Goal: Task Accomplishment & Management: Manage account settings

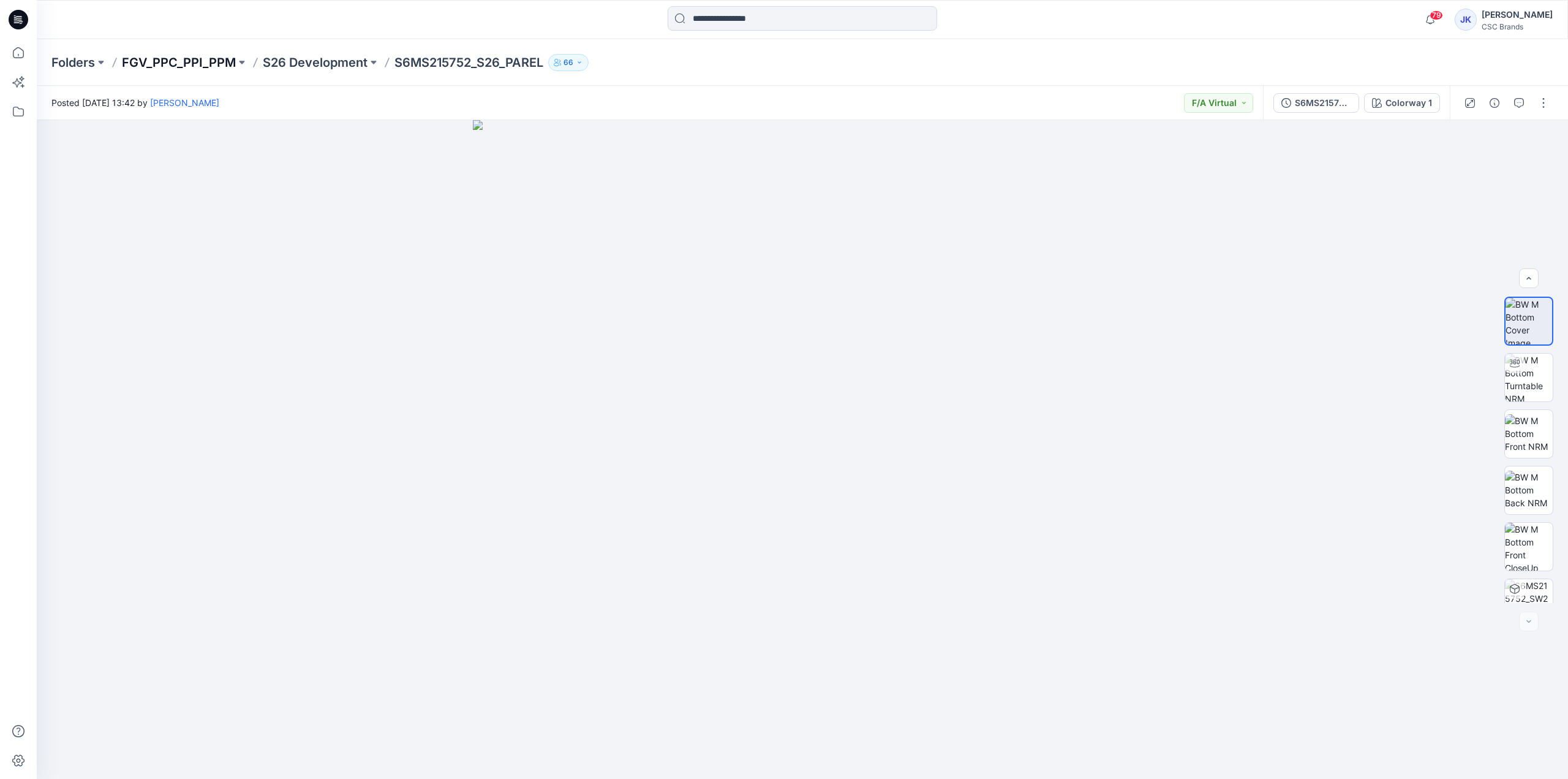
click at [219, 59] on p "FGV_PPC_PPI_PPM" at bounding box center [179, 63] width 114 height 17
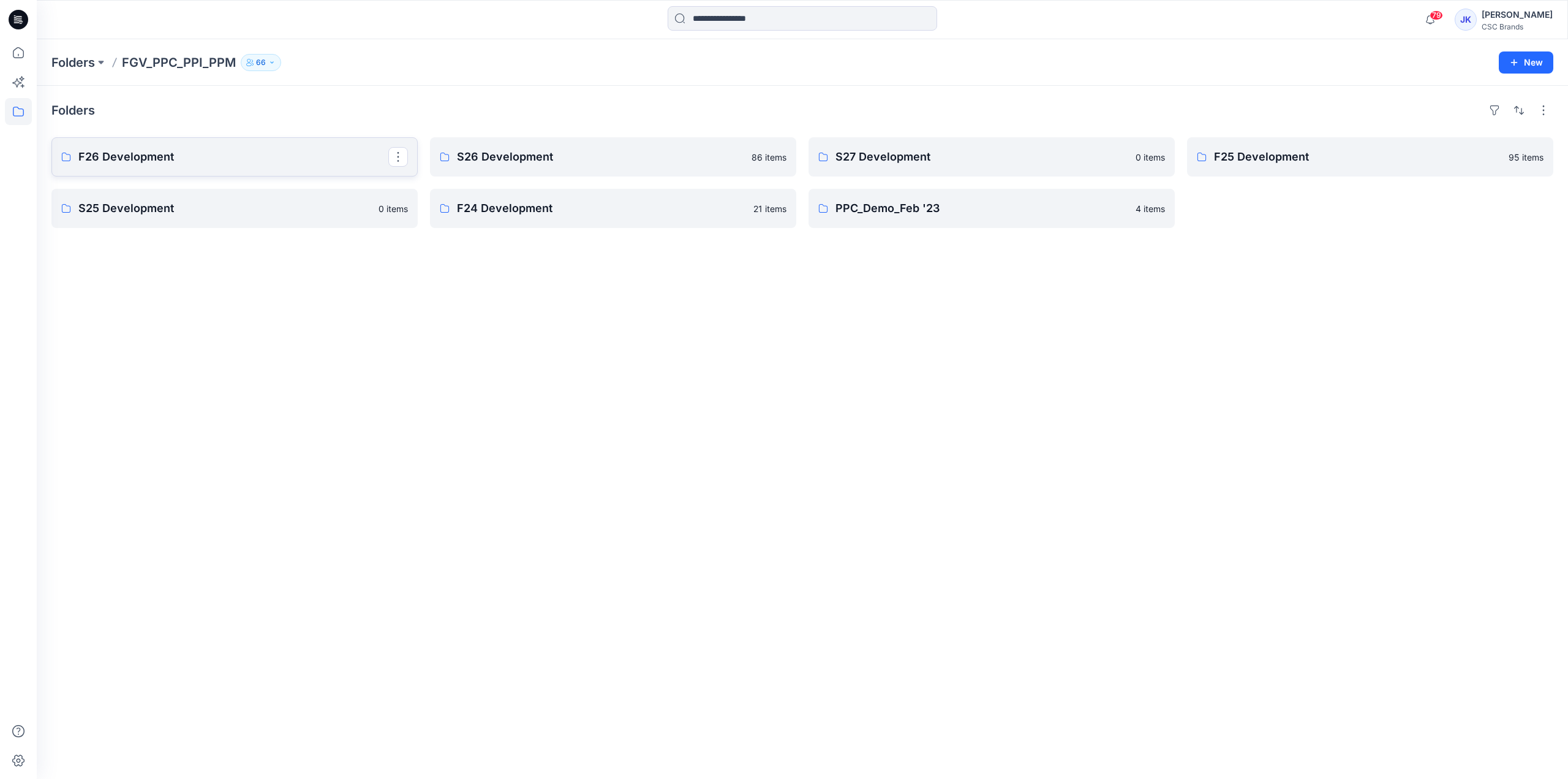
click at [136, 160] on p "F26 Development" at bounding box center [233, 157] width 310 height 17
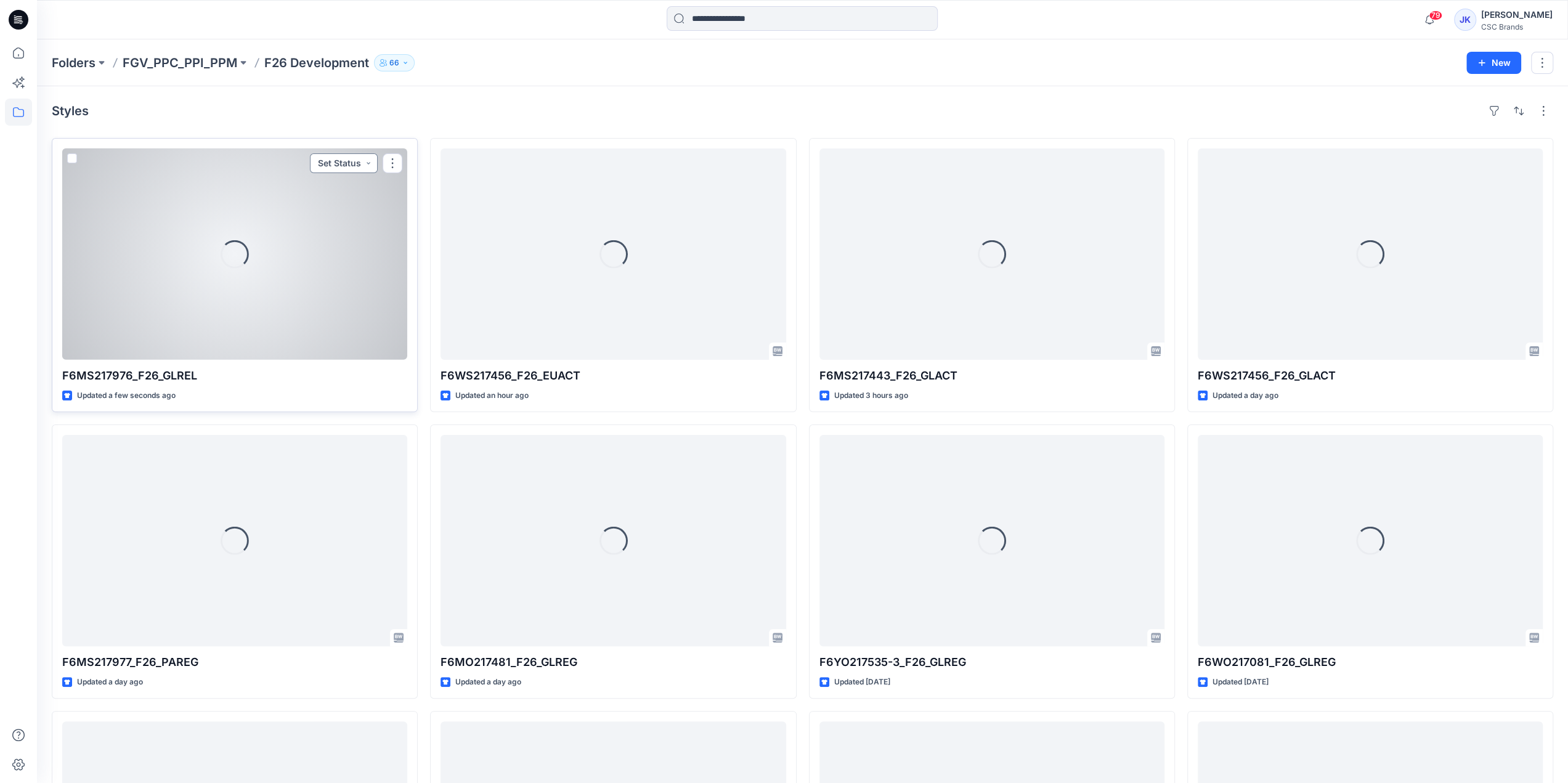
click at [354, 165] on button "Set Status" at bounding box center [343, 163] width 68 height 20
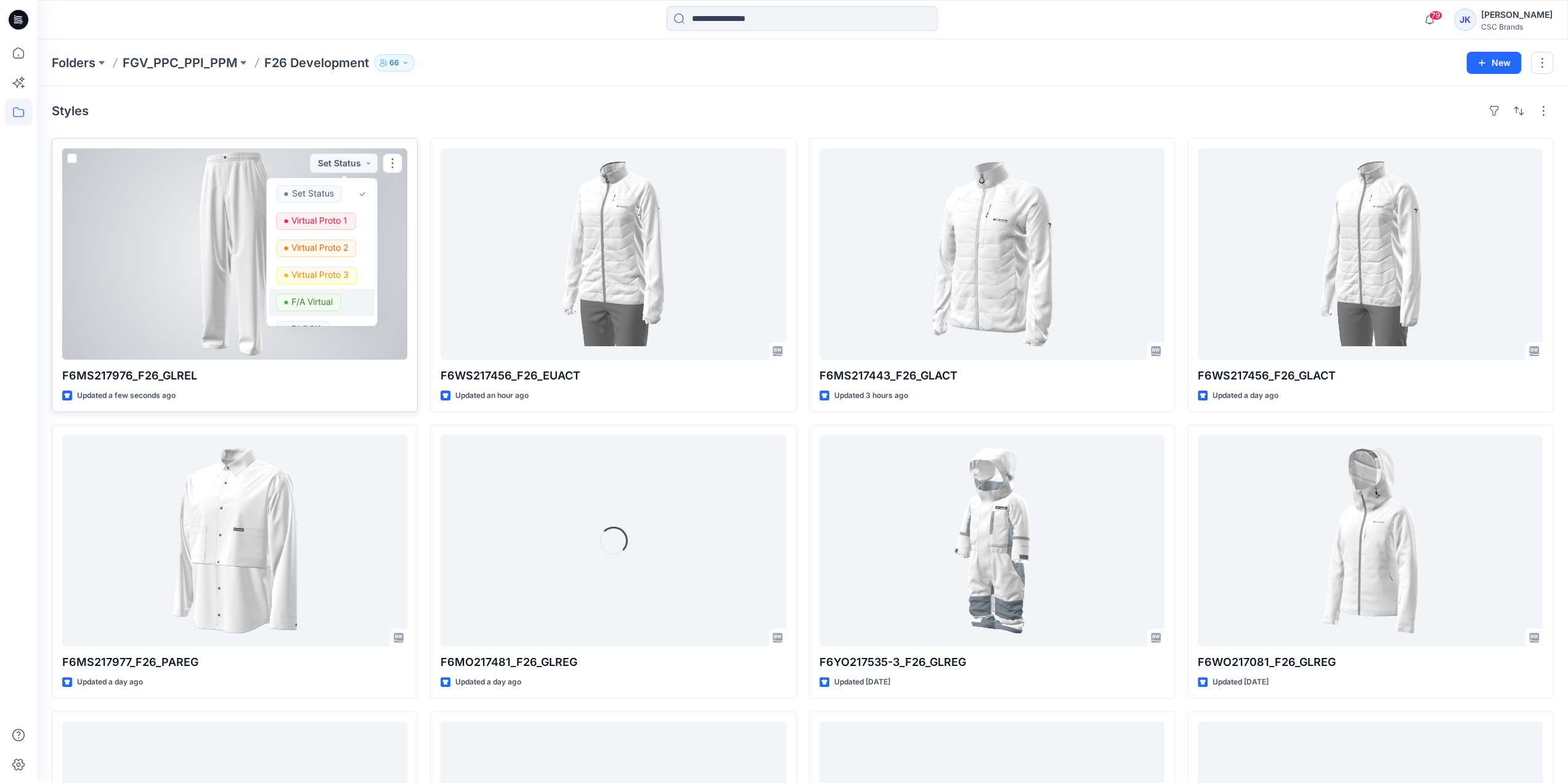
click at [313, 303] on p "F/A Virtual" at bounding box center [313, 302] width 41 height 16
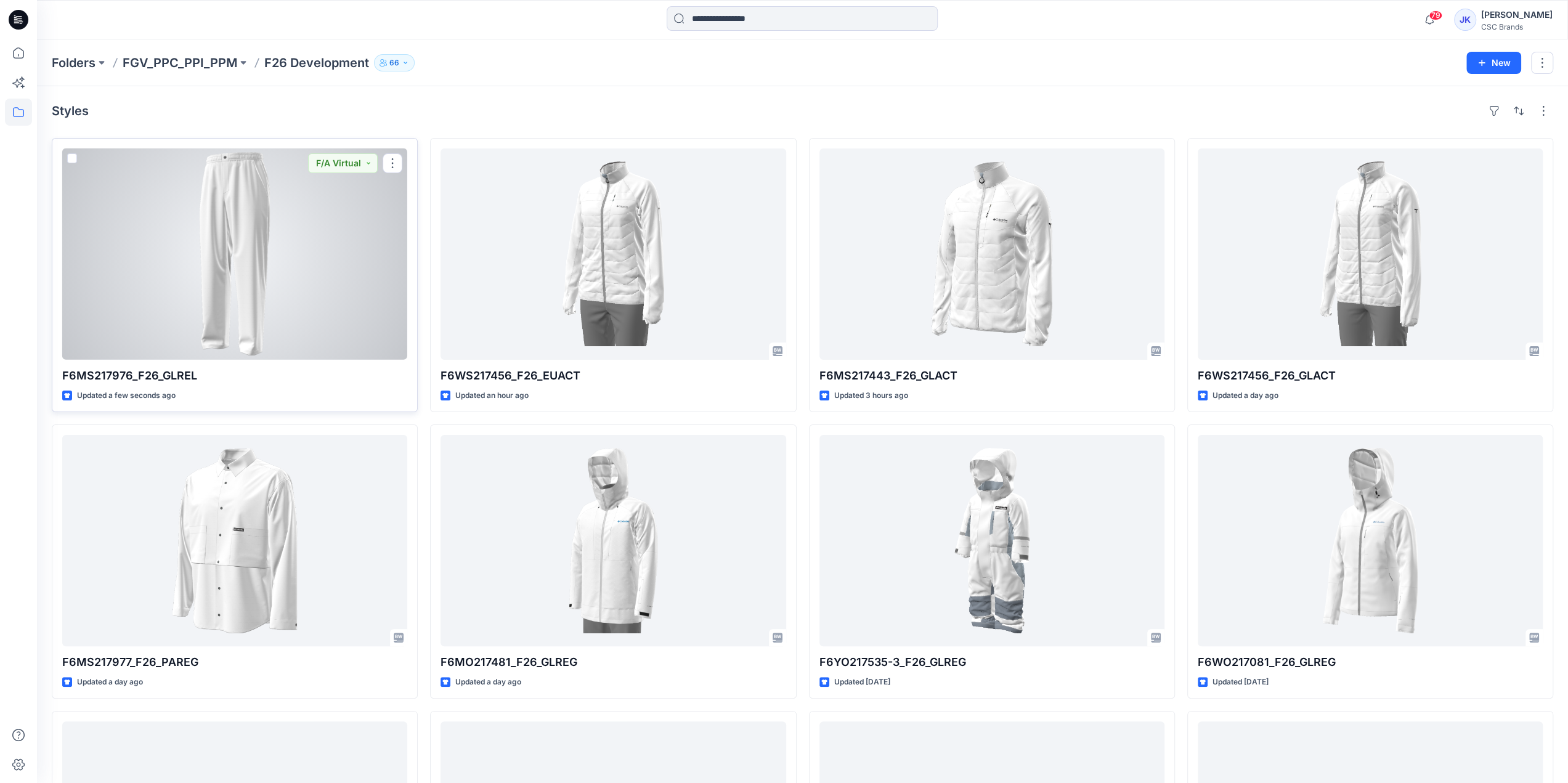
click at [315, 278] on div at bounding box center [234, 254] width 345 height 211
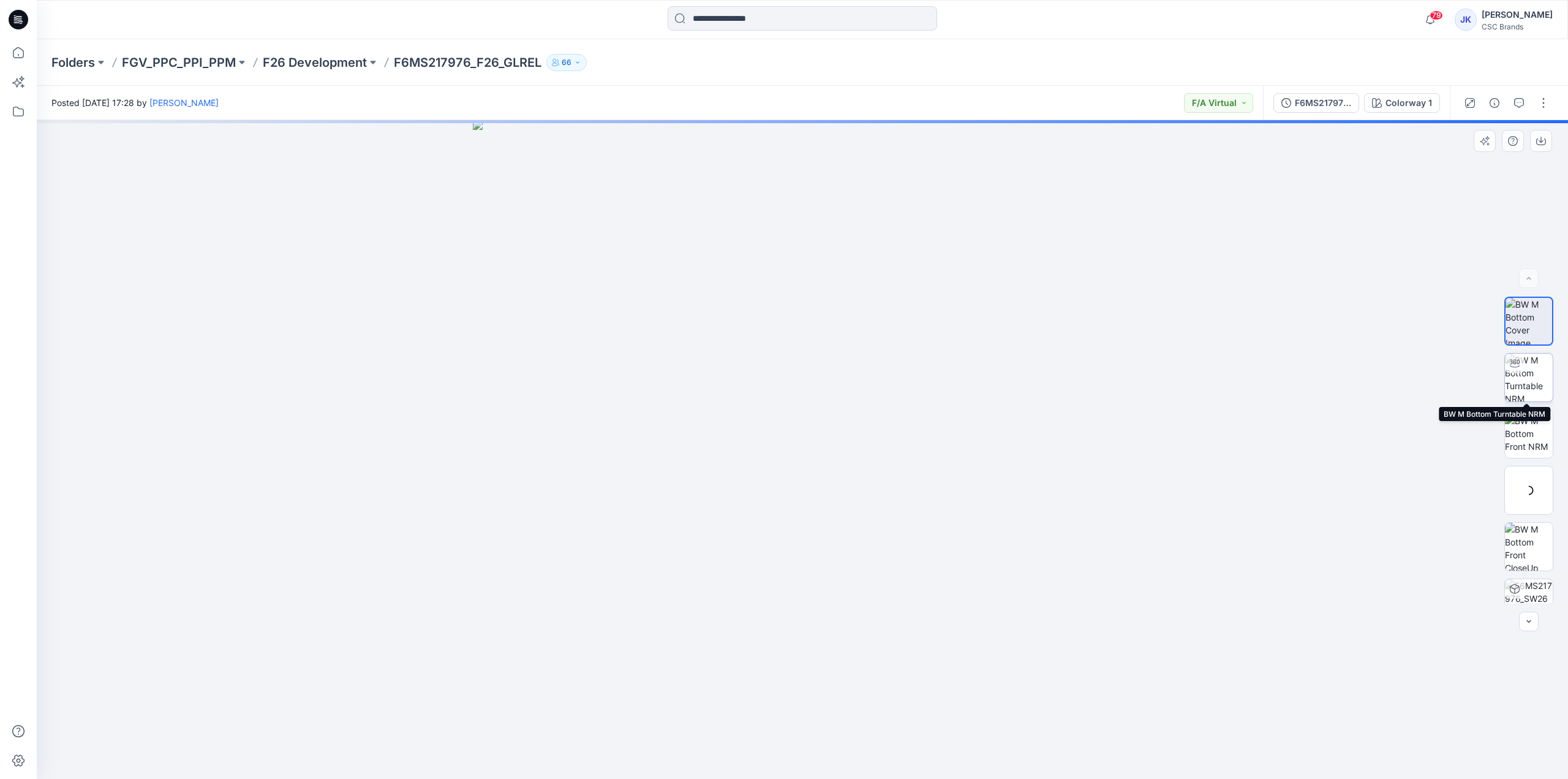
click at [1521, 384] on img at bounding box center [1529, 377] width 48 height 48
click at [305, 55] on p "F26 Development" at bounding box center [315, 63] width 104 height 17
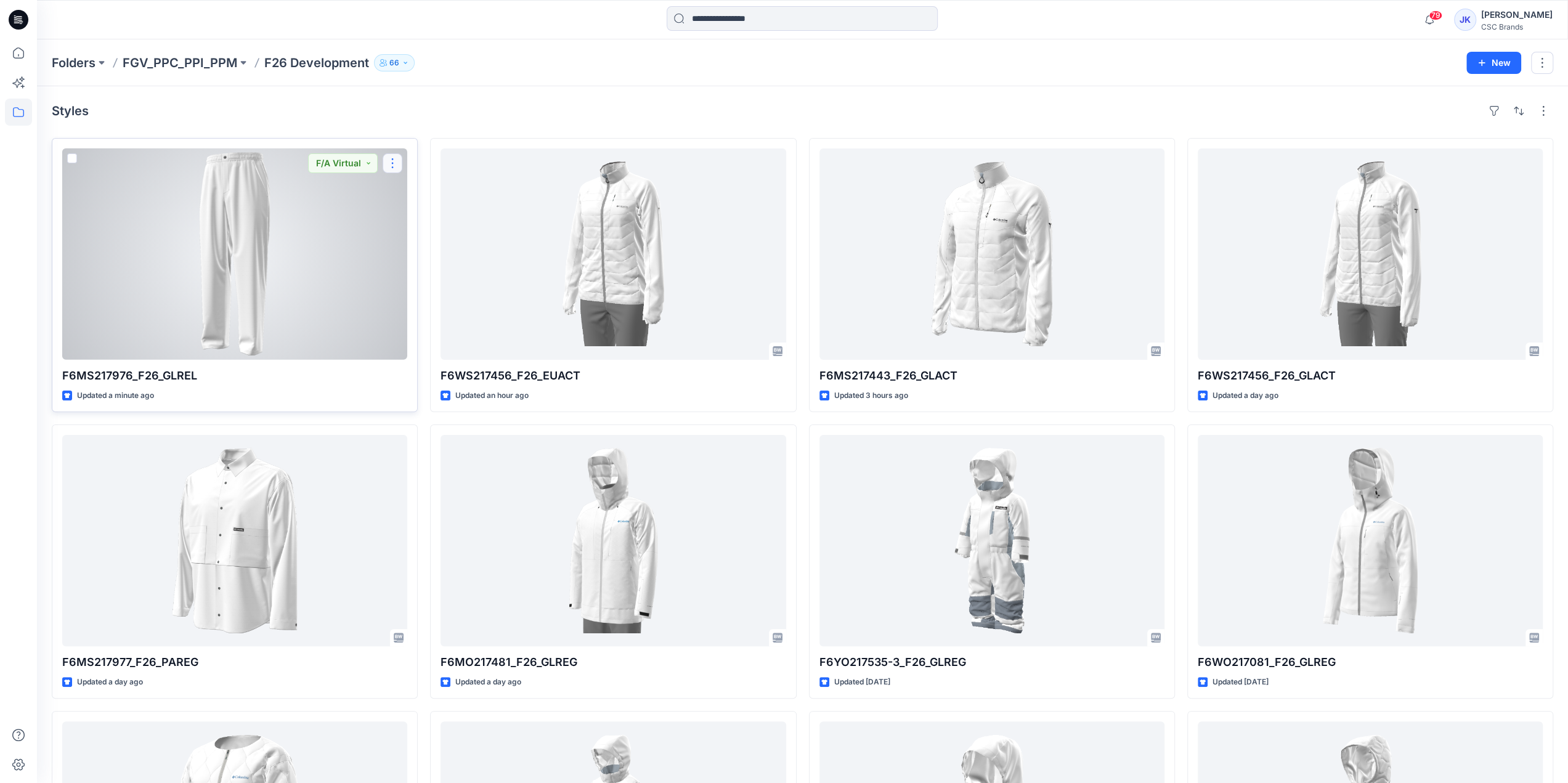
click at [391, 162] on button "button" at bounding box center [393, 163] width 20 height 20
click at [429, 191] on button "Edit" at bounding box center [451, 191] width 133 height 23
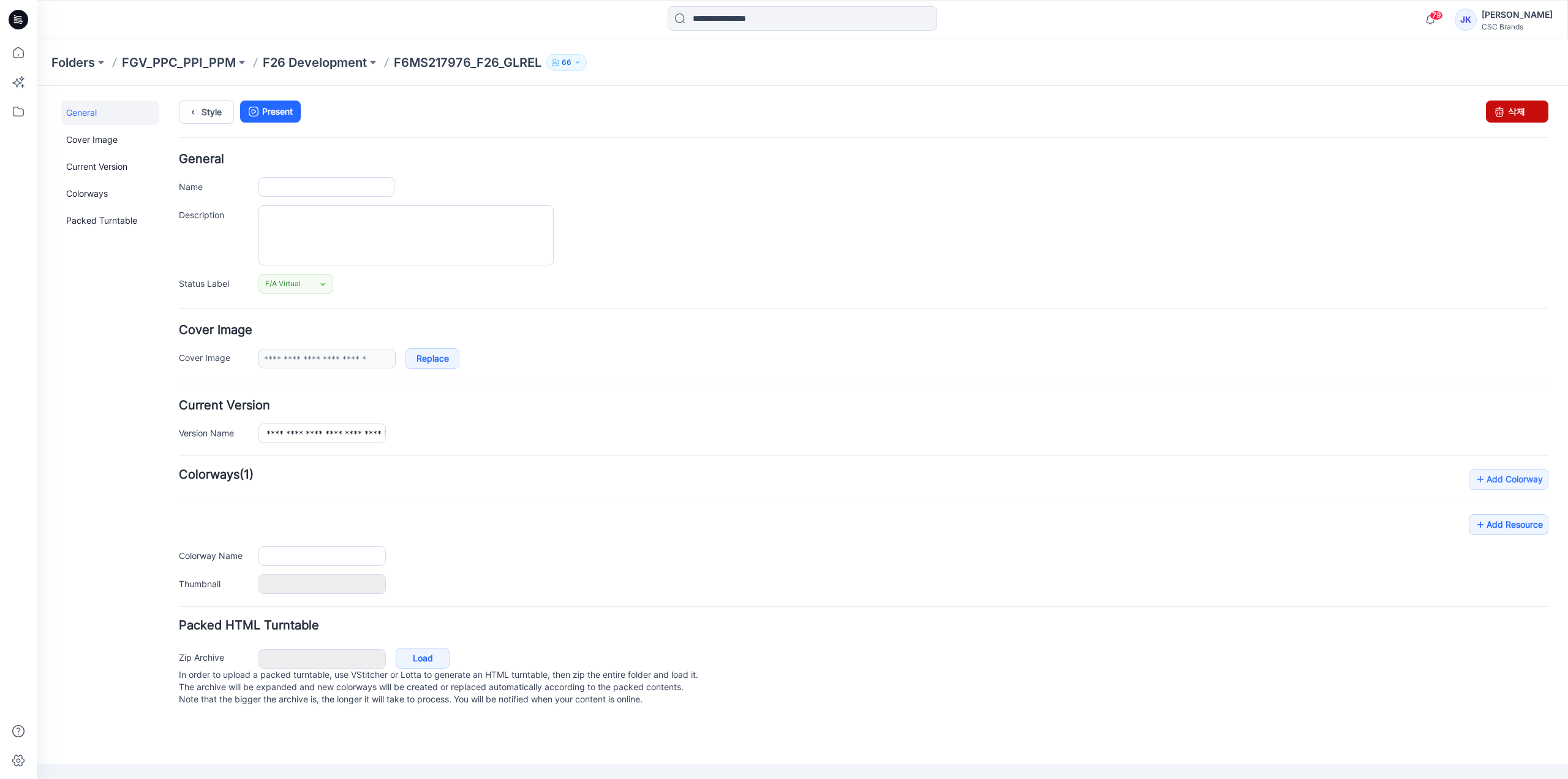
click at [1530, 115] on link "삭제" at bounding box center [1517, 111] width 62 height 22
type input "**********"
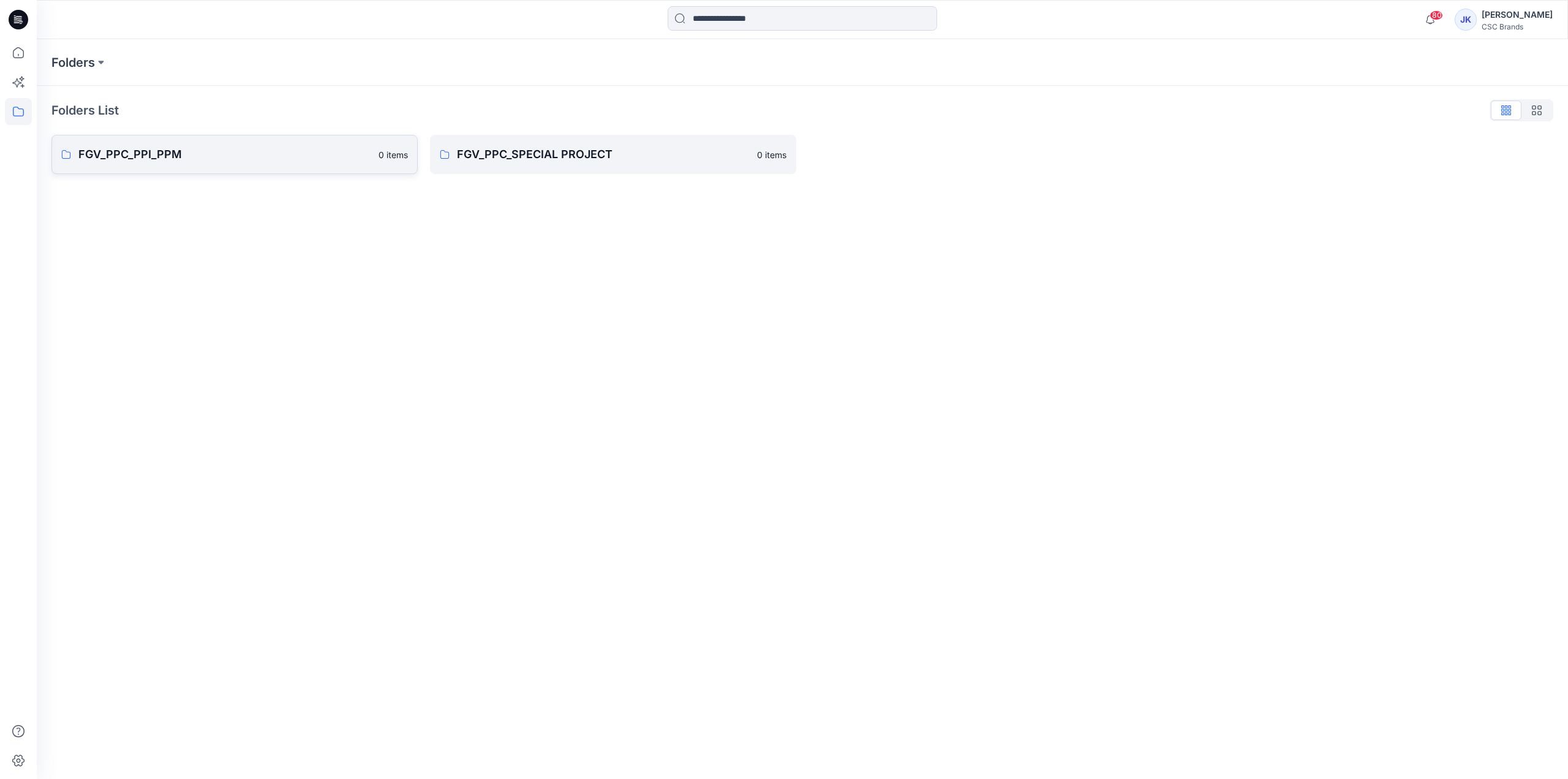
click at [242, 161] on p "FGV_PPC_PPI_PPM" at bounding box center [225, 155] width 293 height 17
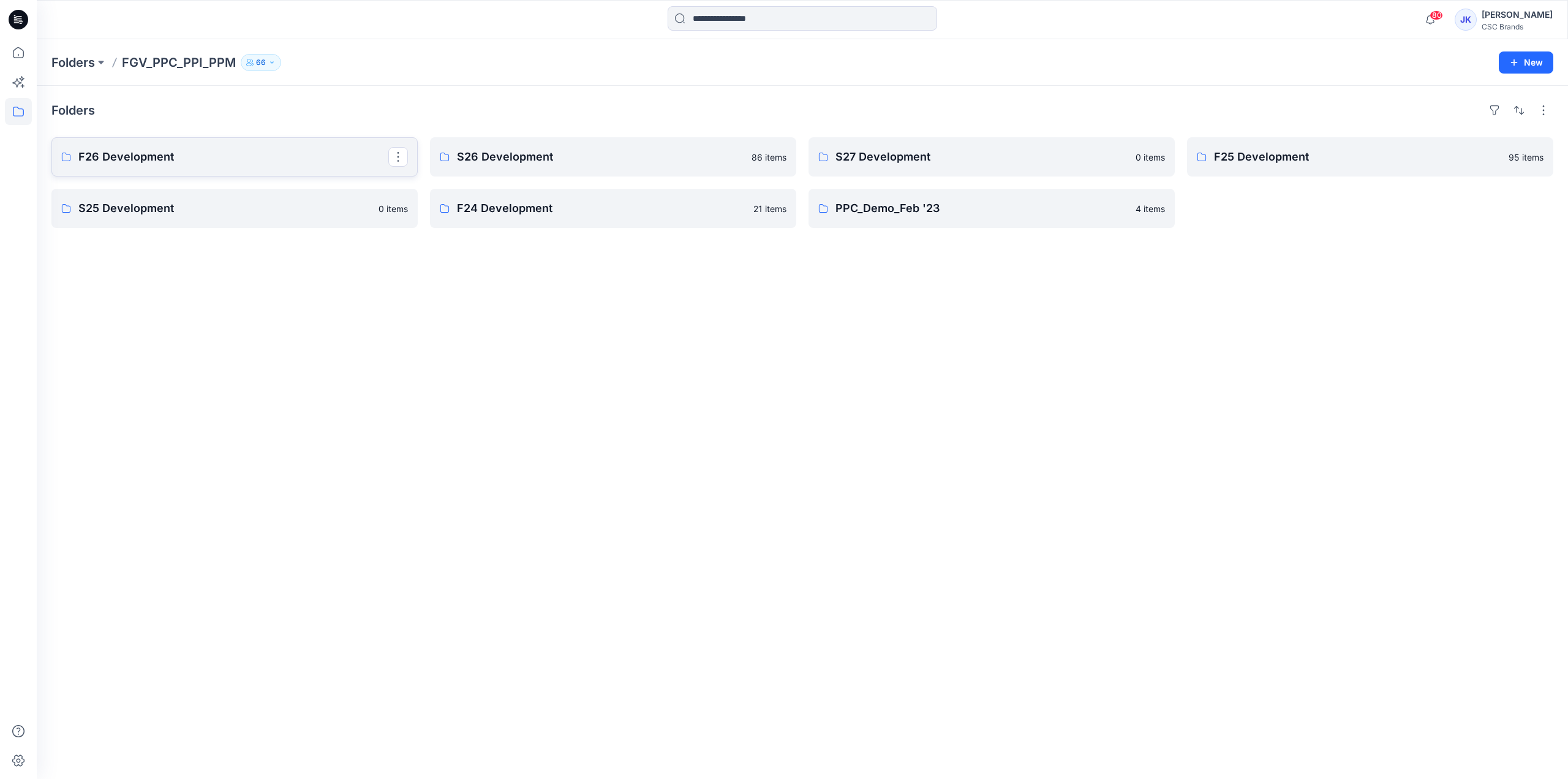
click at [303, 162] on p "F26 Development" at bounding box center [233, 157] width 310 height 17
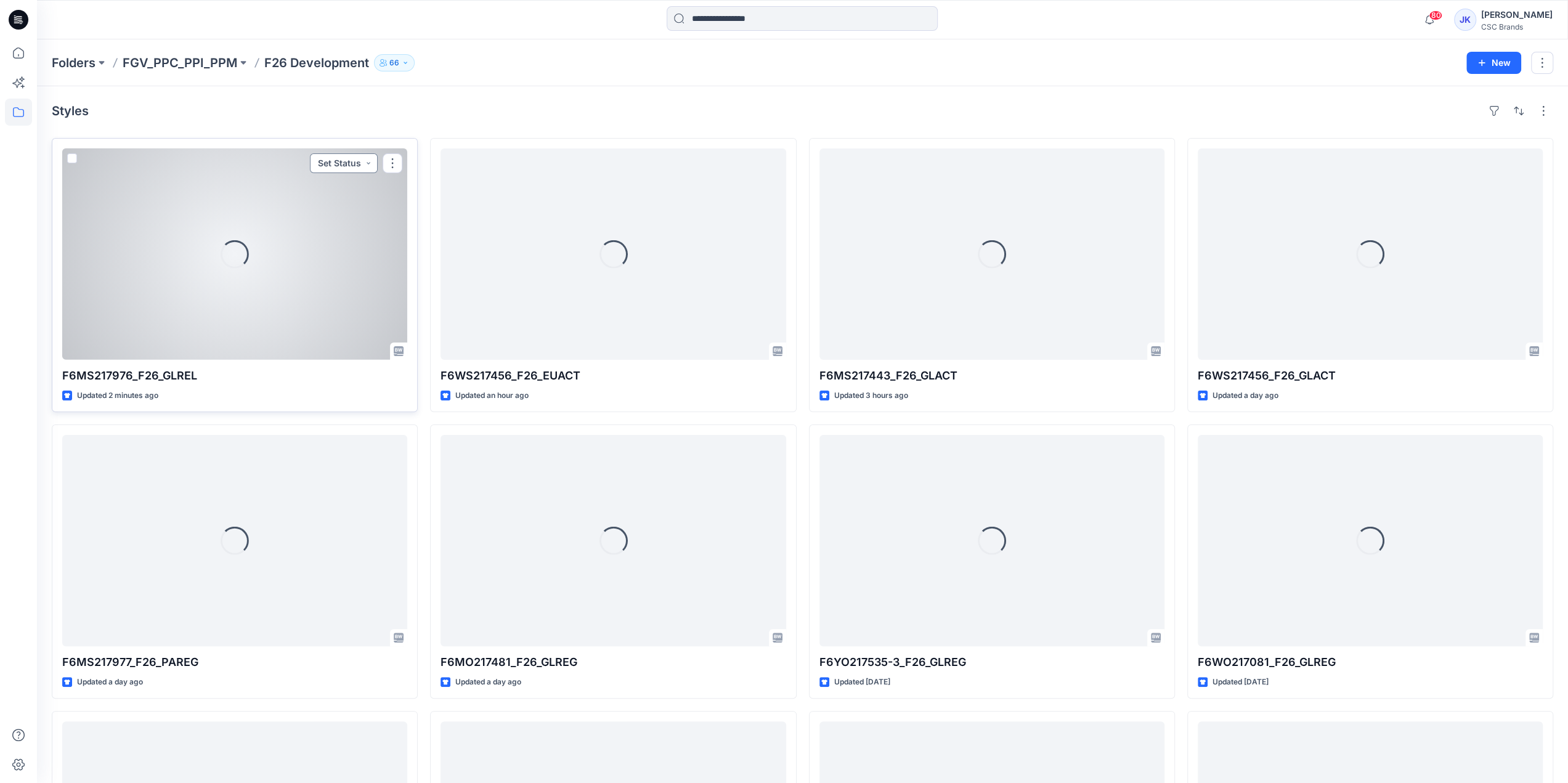
click at [346, 158] on button "Set Status" at bounding box center [343, 163] width 68 height 20
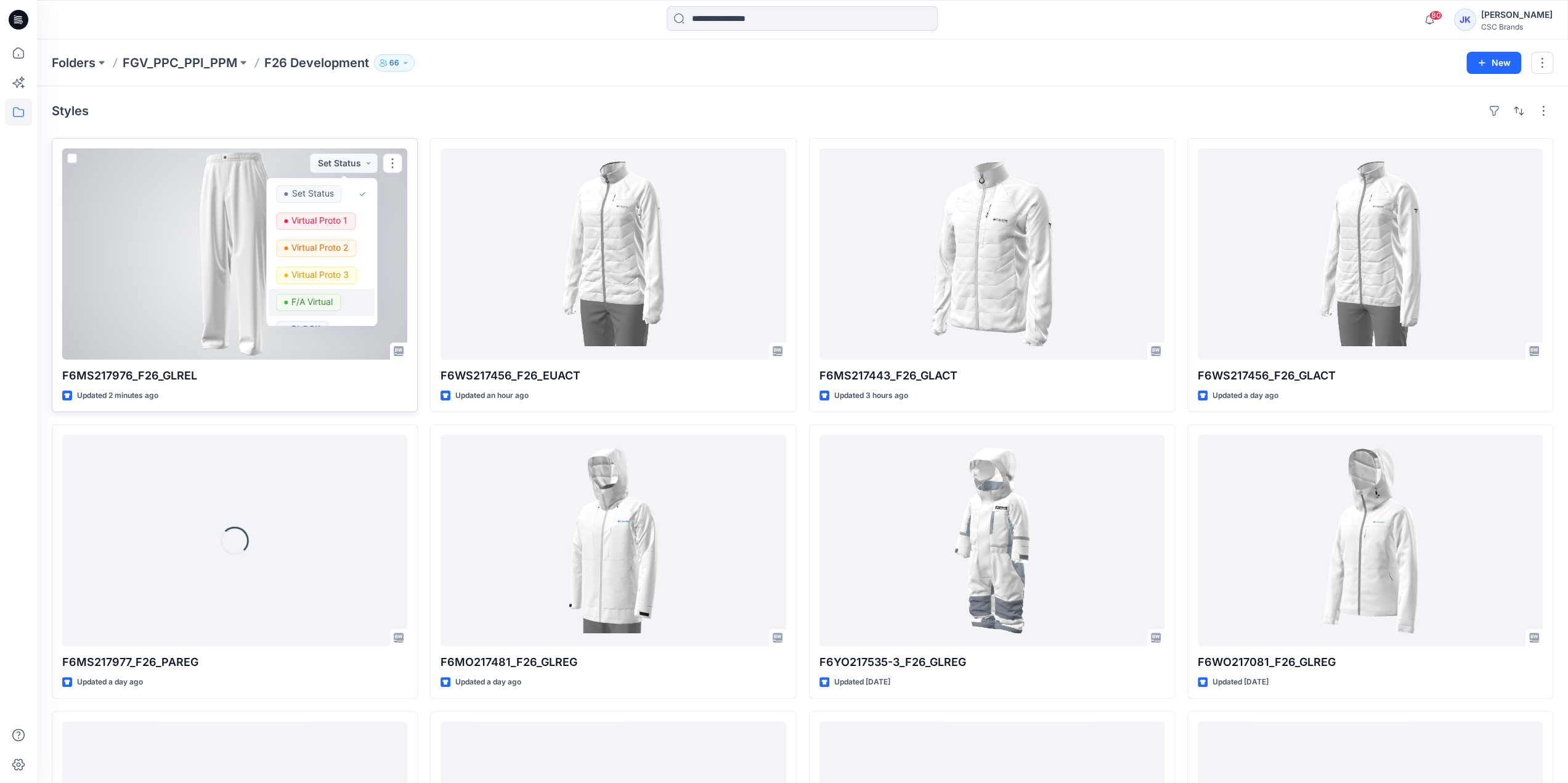
click at [308, 299] on p "F/A Virtual" at bounding box center [313, 302] width 41 height 16
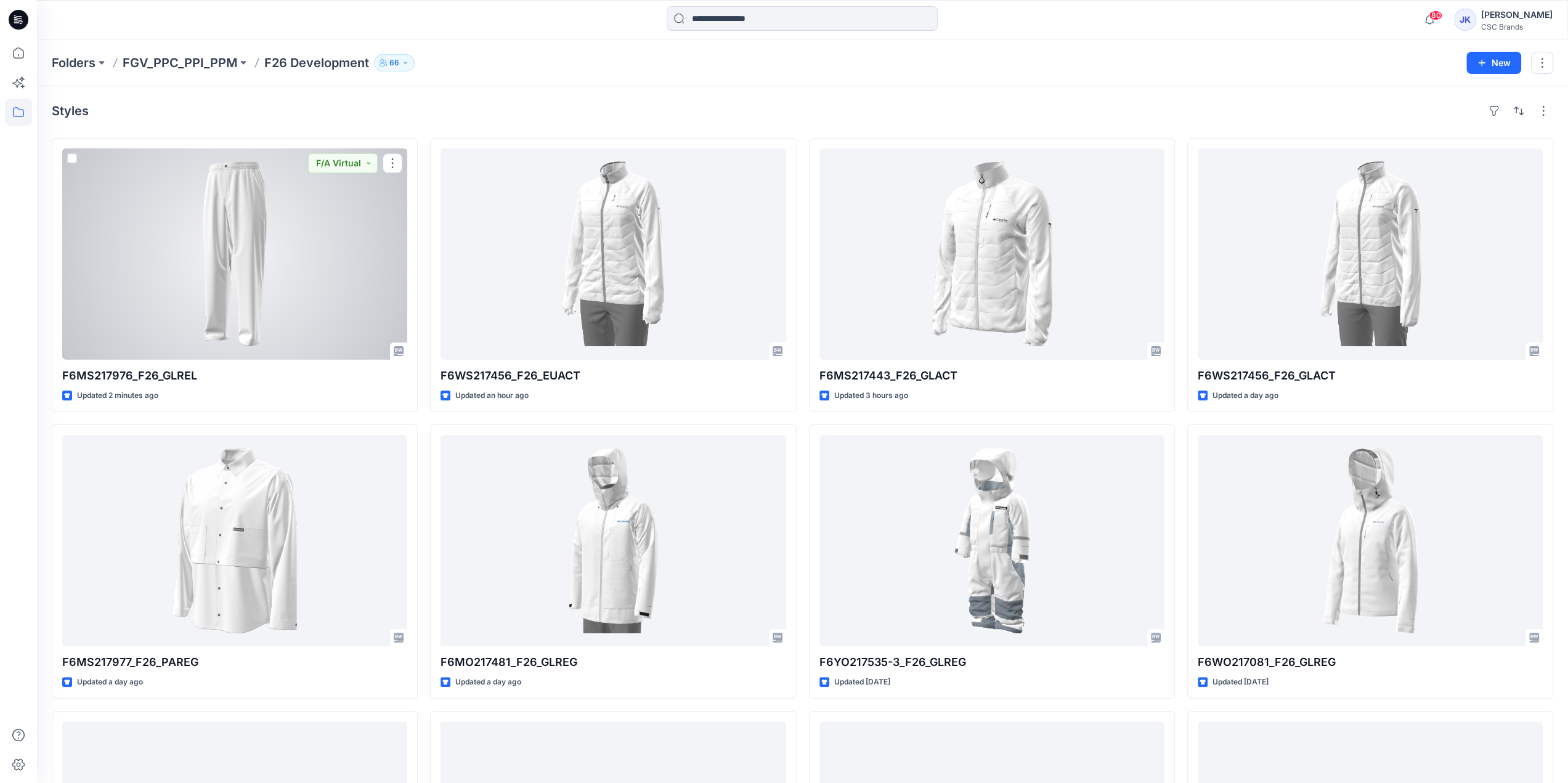
click at [242, 253] on div at bounding box center [234, 254] width 345 height 211
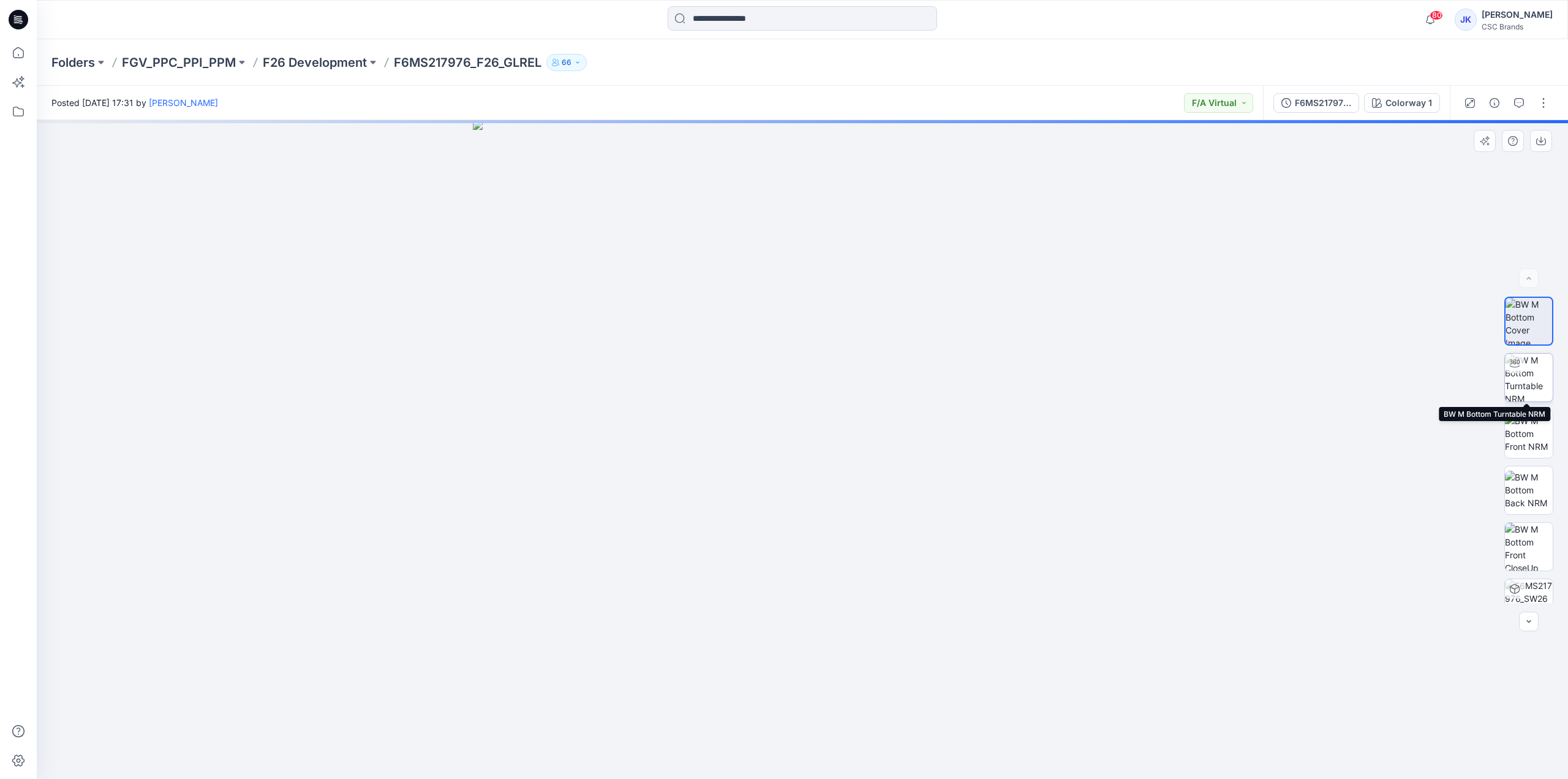
click at [1529, 378] on img at bounding box center [1529, 377] width 48 height 48
click at [1537, 96] on button "button" at bounding box center [1543, 103] width 20 height 20
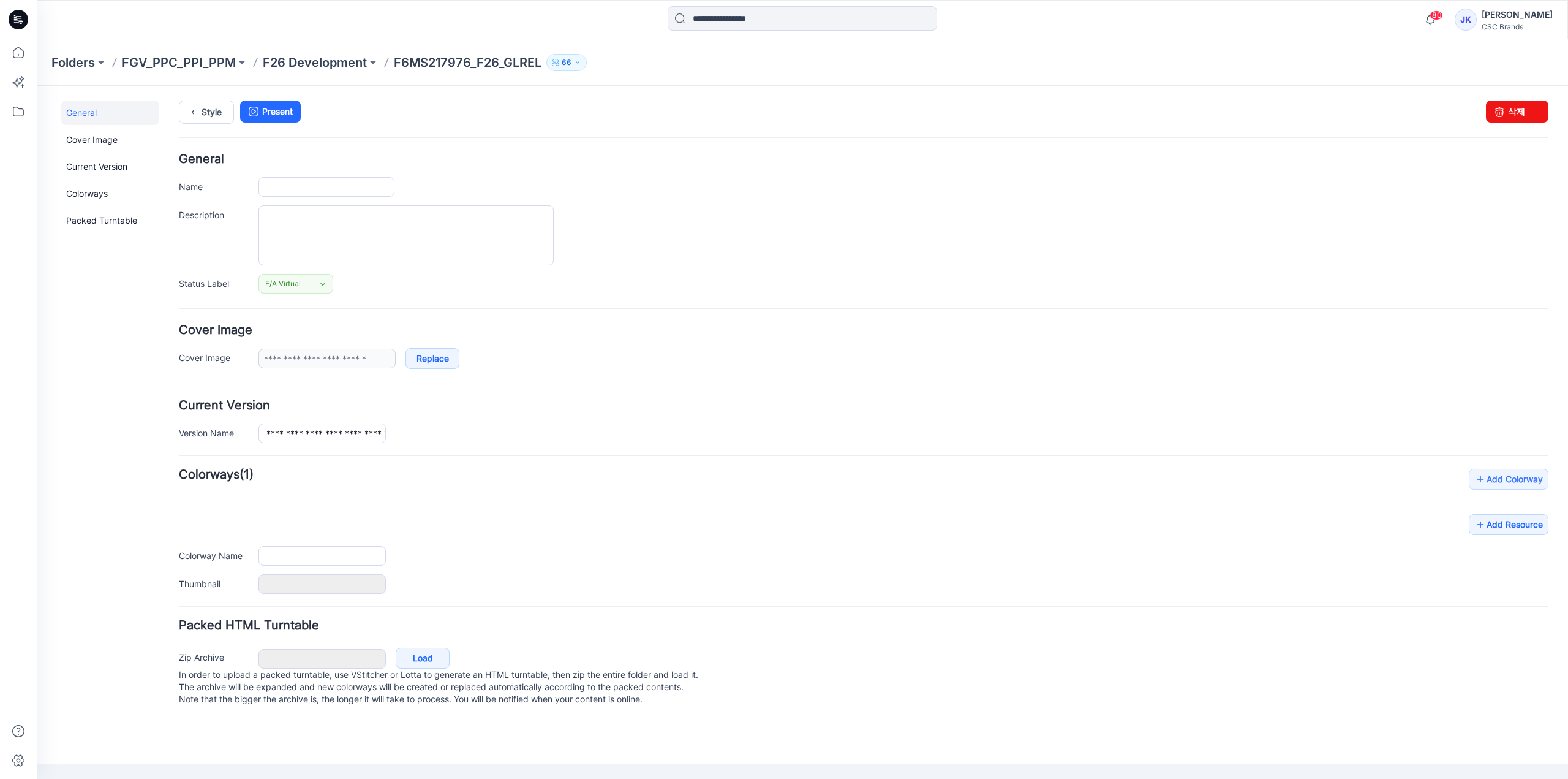
type input "**********"
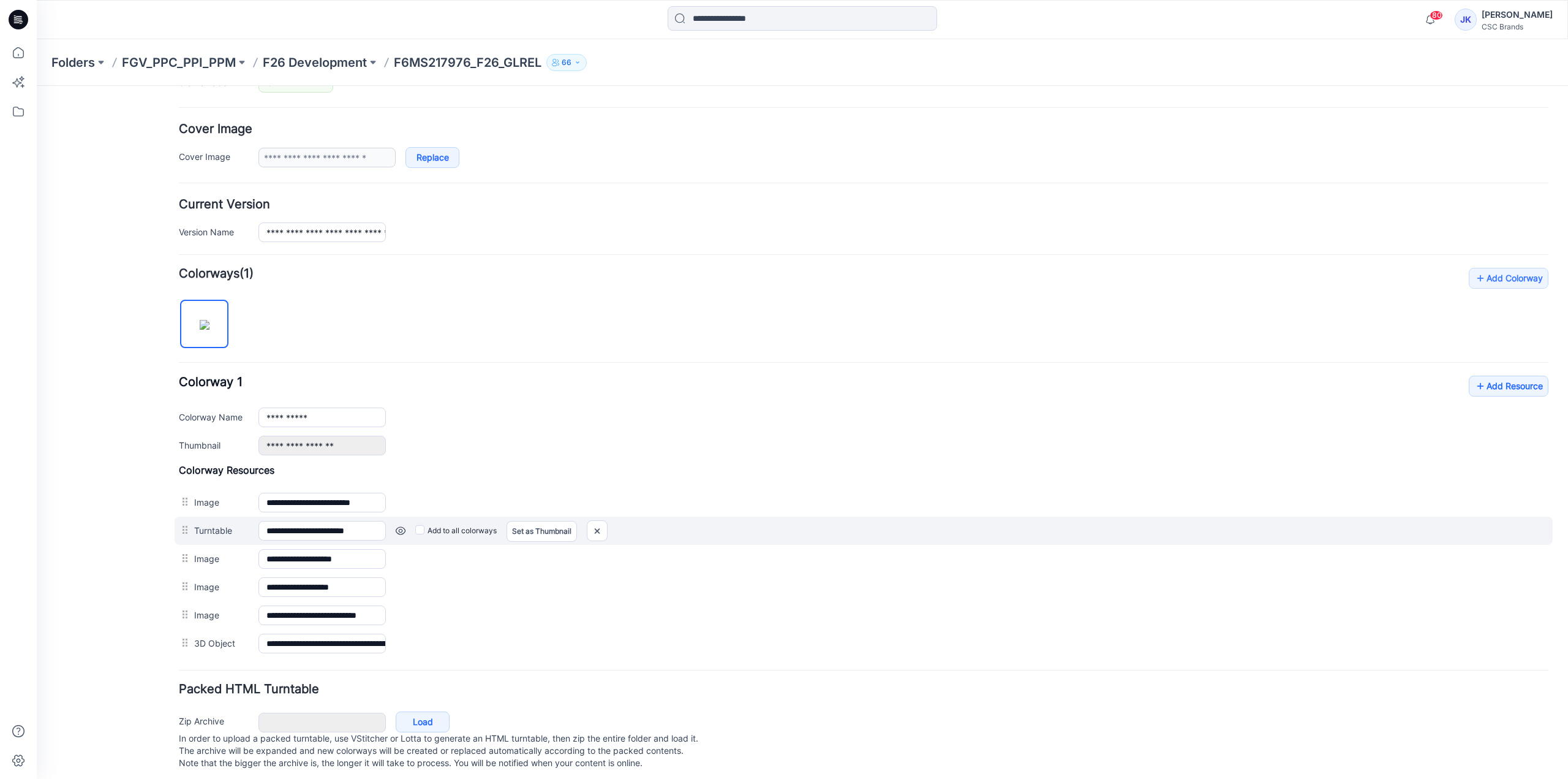
scroll to position [214, 0]
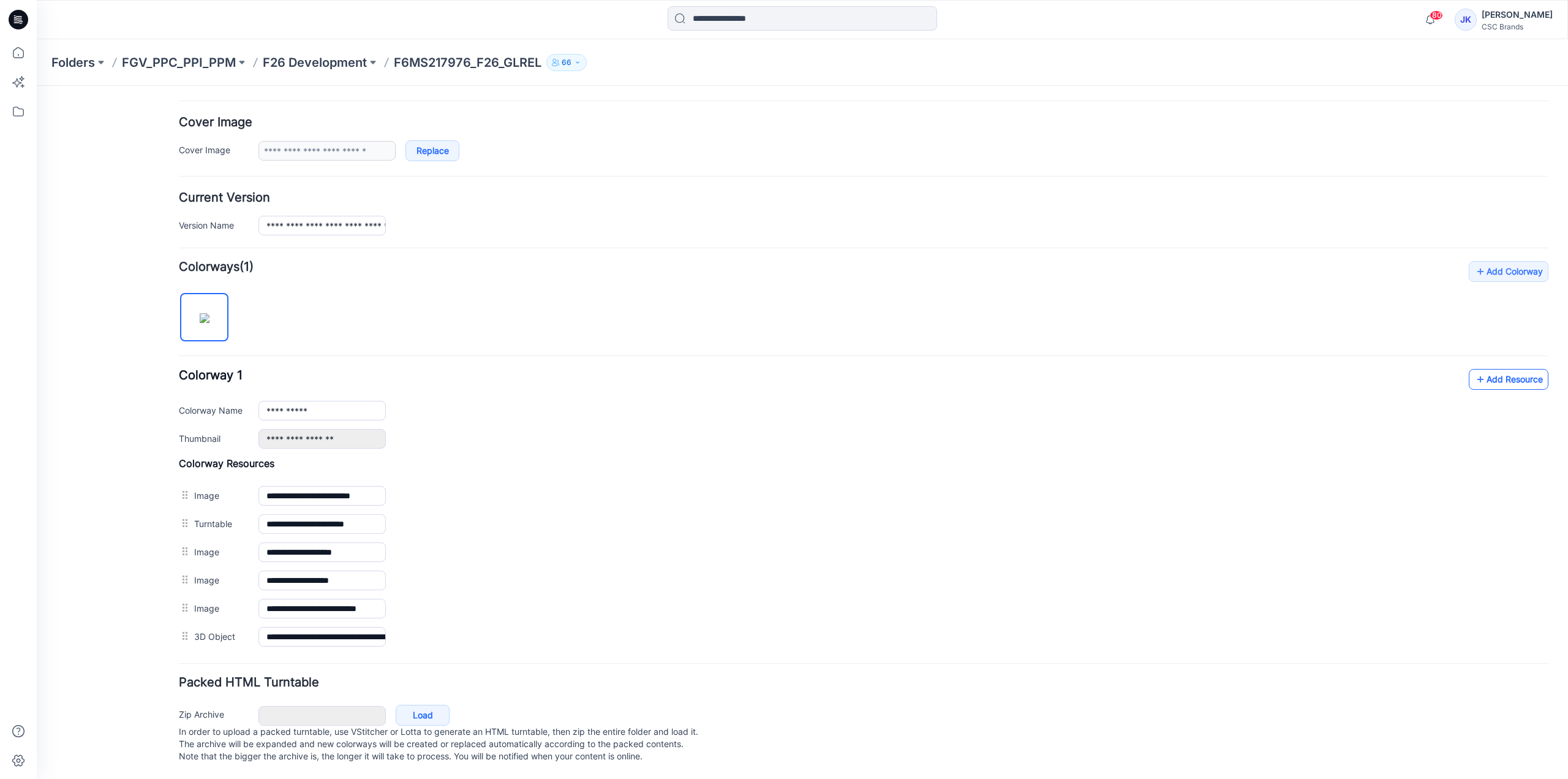
click at [1475, 371] on icon at bounding box center [1481, 379] width 12 height 20
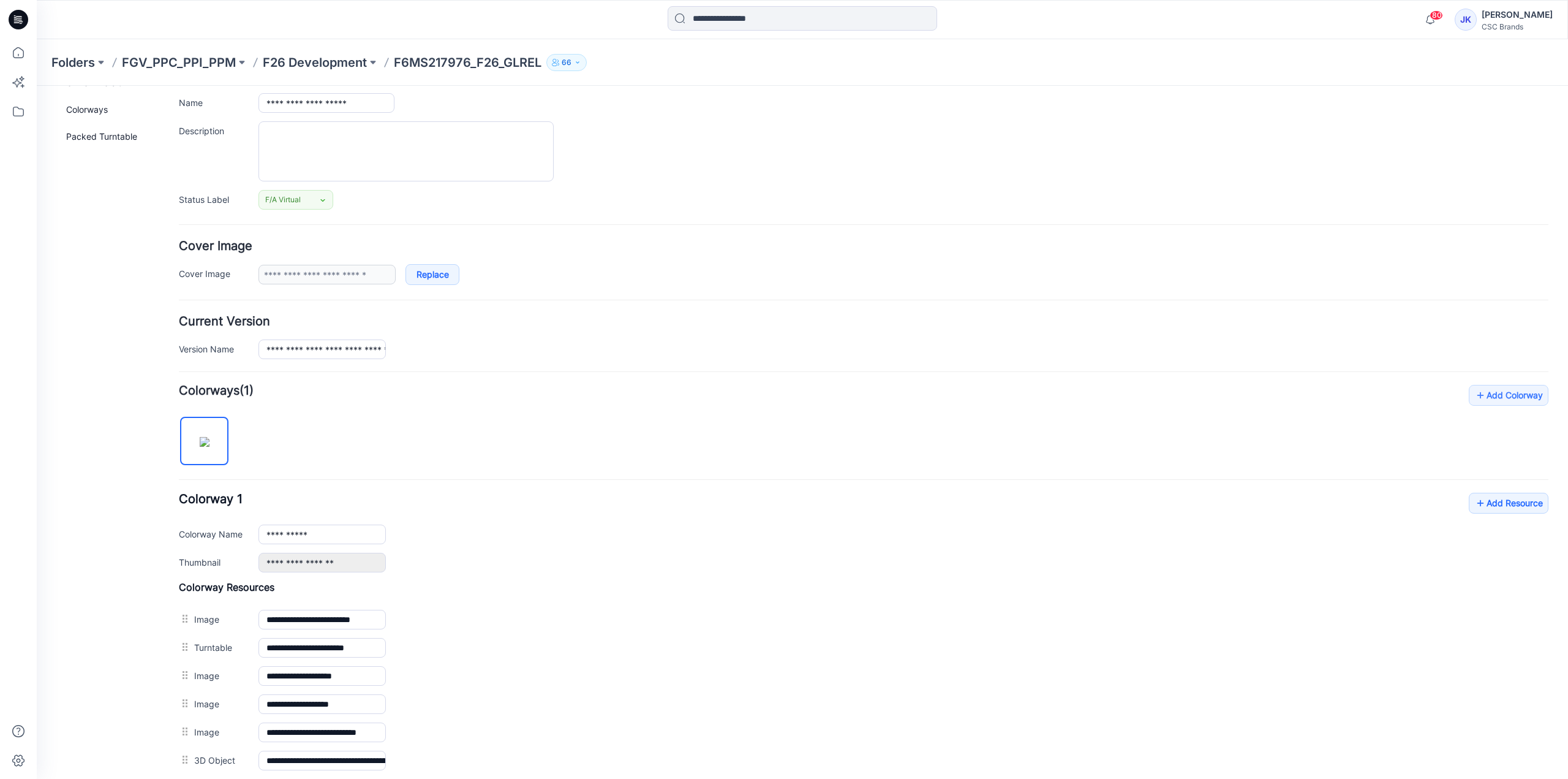
scroll to position [0, 0]
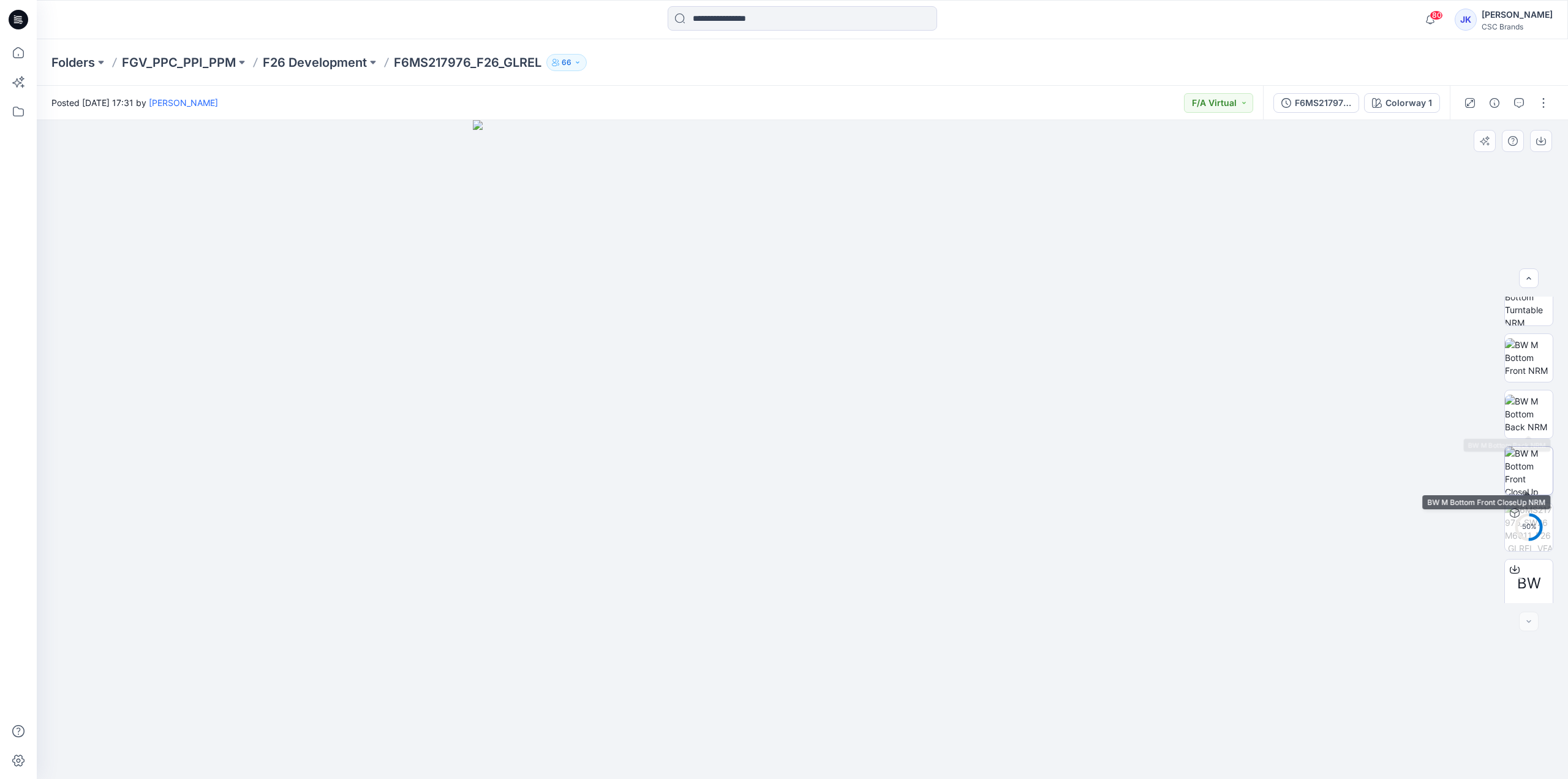
scroll to position [81, 0]
click at [345, 62] on p "F26 Development" at bounding box center [315, 63] width 104 height 17
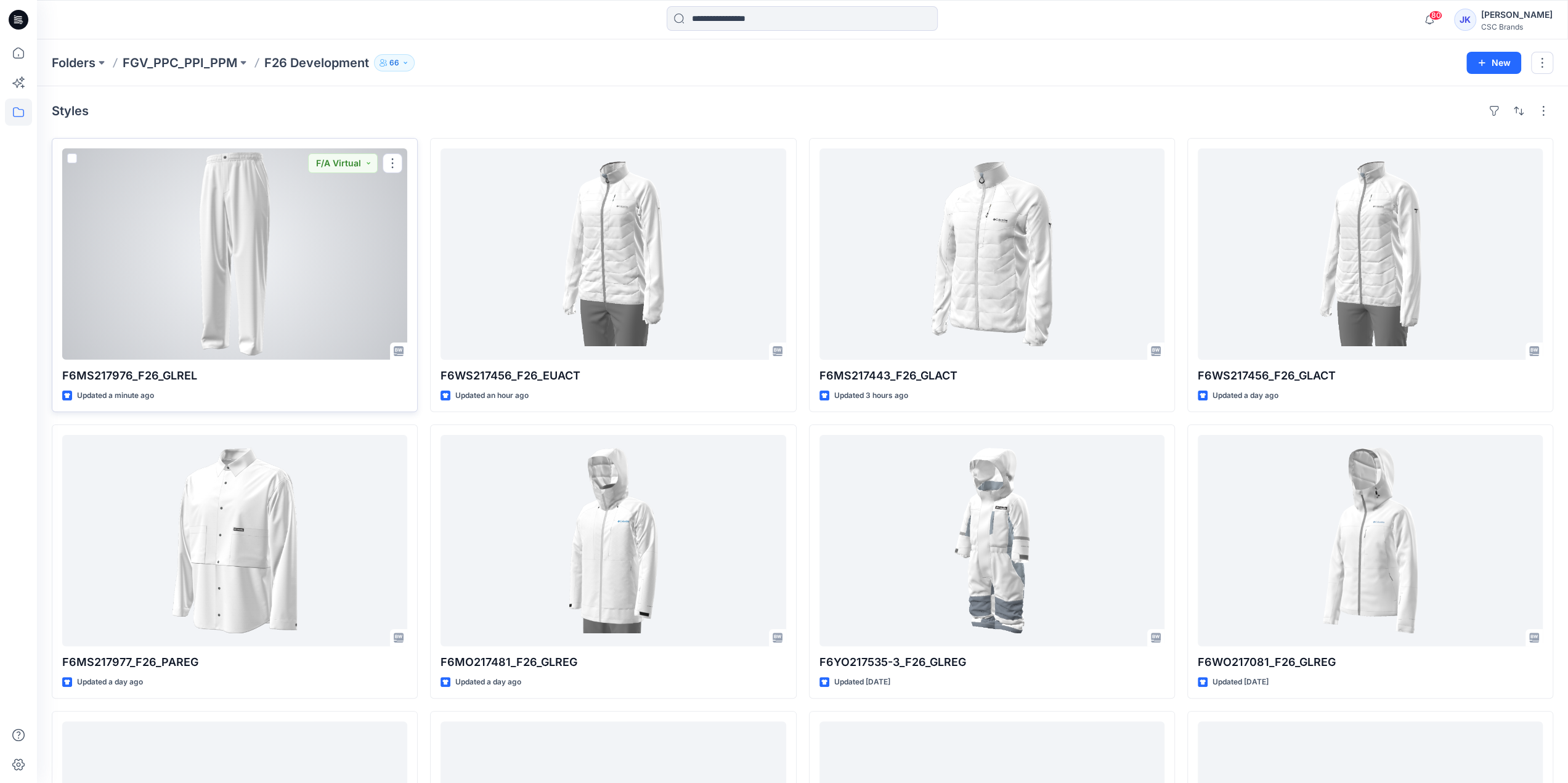
click at [254, 238] on div at bounding box center [234, 254] width 345 height 211
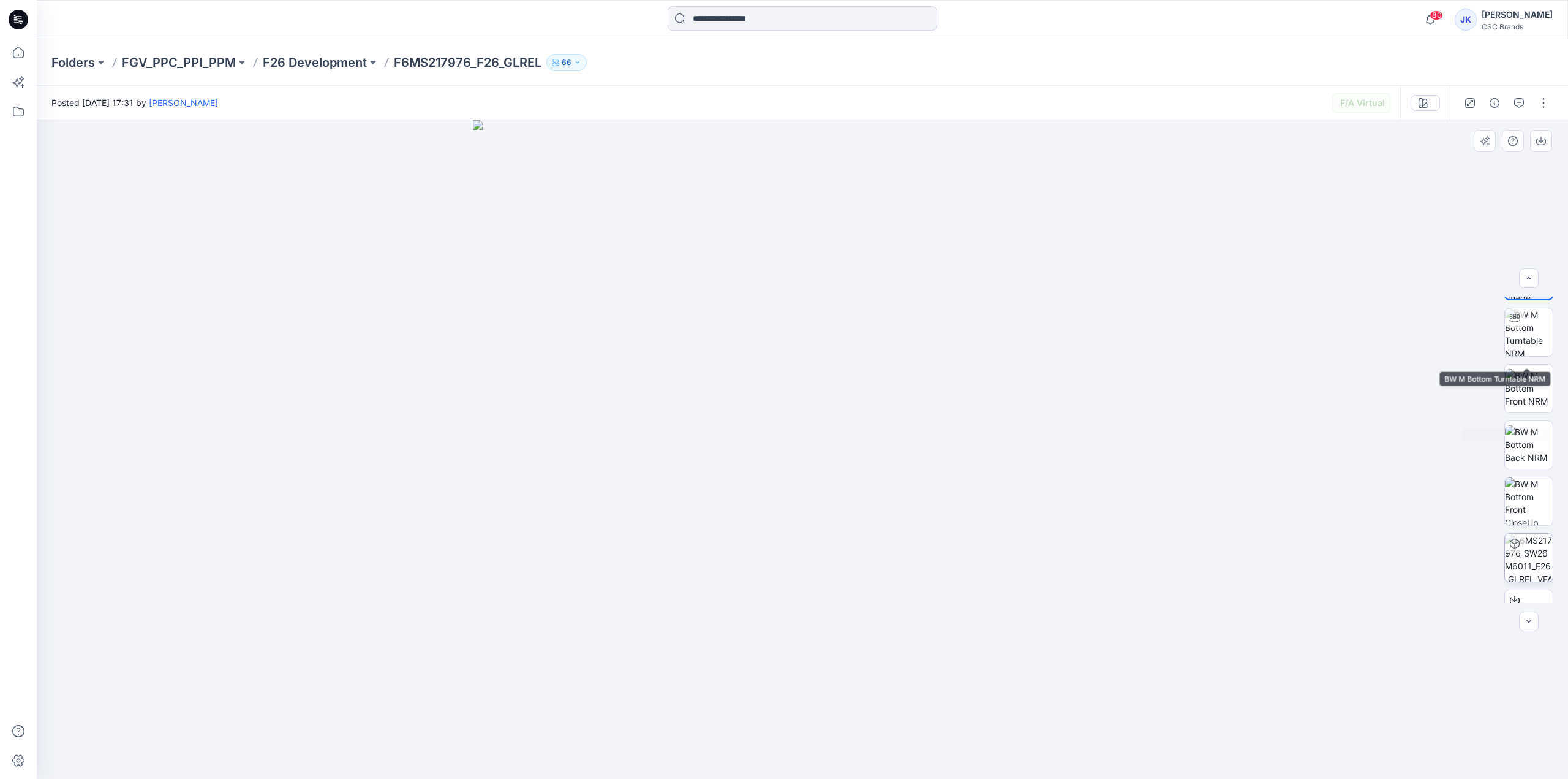
scroll to position [81, 0]
